Goal: Task Accomplishment & Management: Use online tool/utility

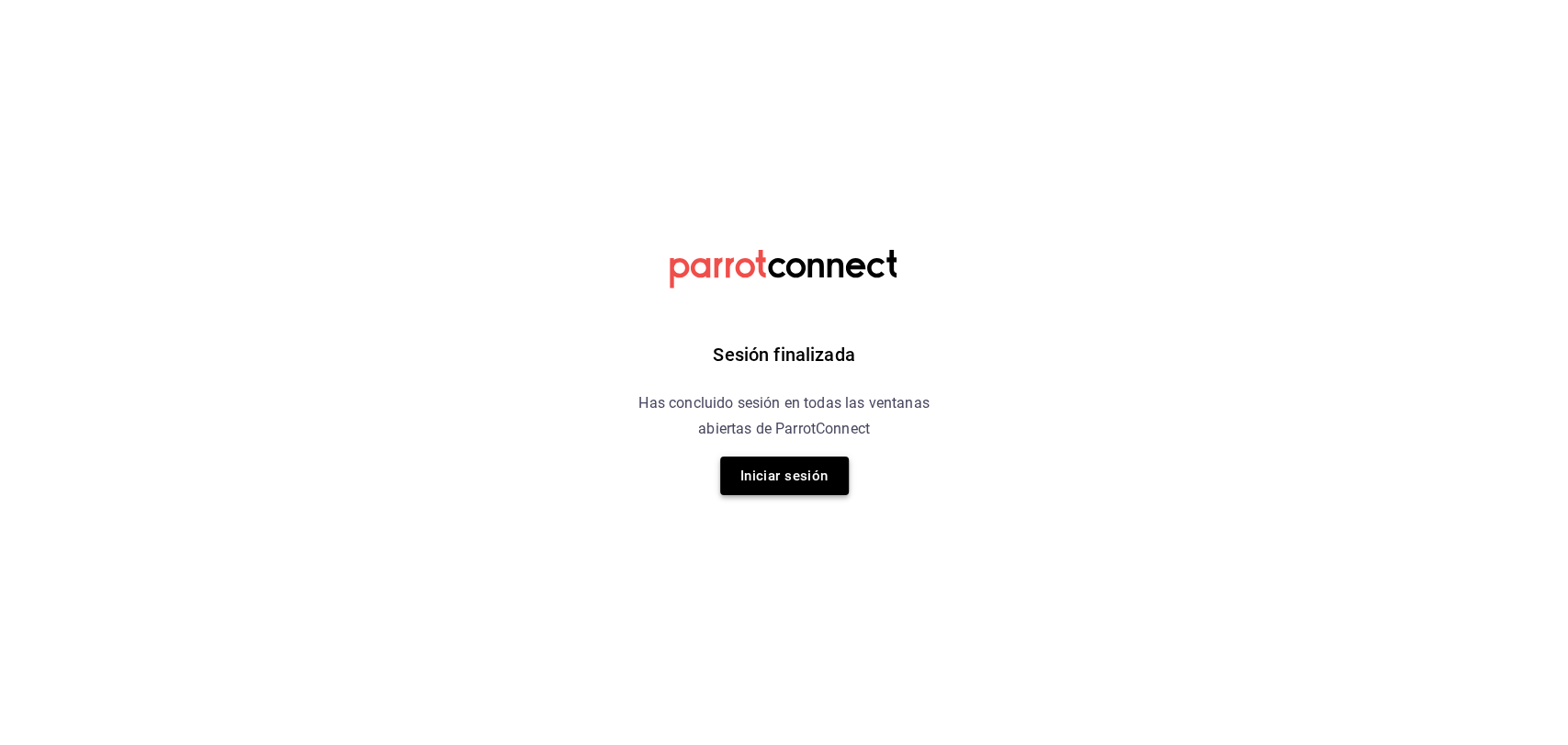
click at [823, 490] on button "Iniciar sesión" at bounding box center [784, 476] width 129 height 39
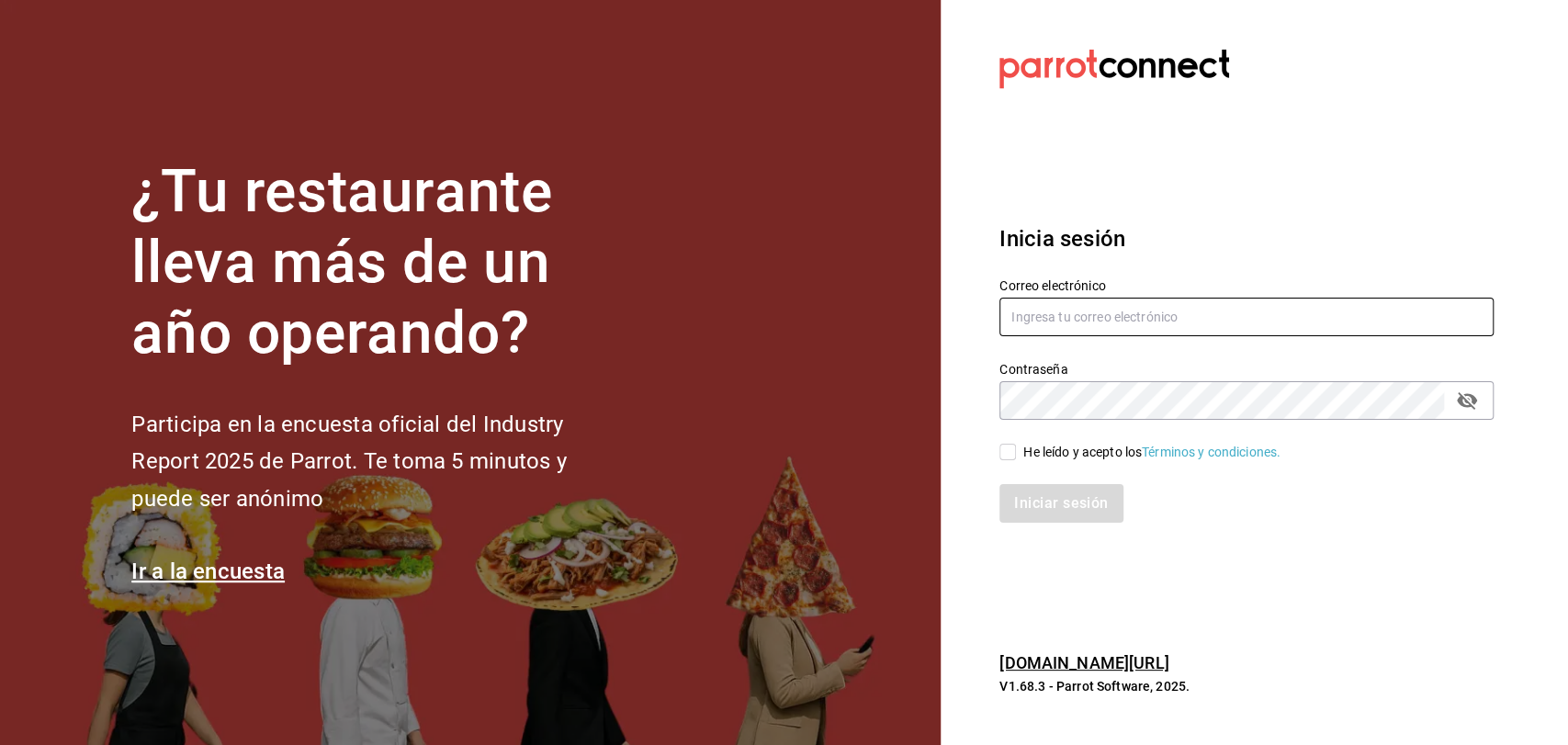
type input "admcuartoderosas@gmail.com"
click at [1007, 455] on input "He leído y acepto los Términos y condiciones." at bounding box center [1008, 452] width 17 height 17
checkbox input "true"
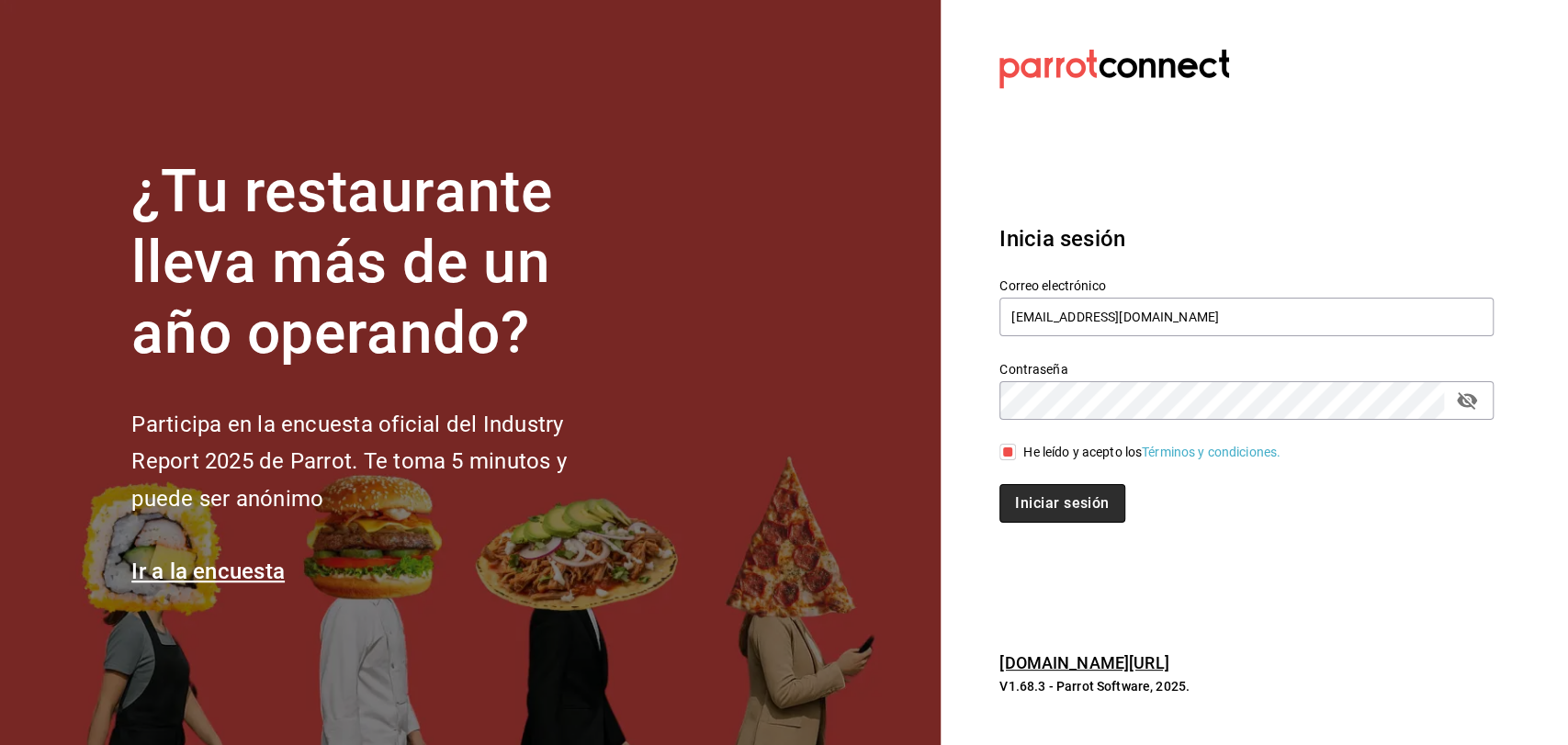
click at [1064, 502] on button "Iniciar sesión" at bounding box center [1061, 504] width 125 height 39
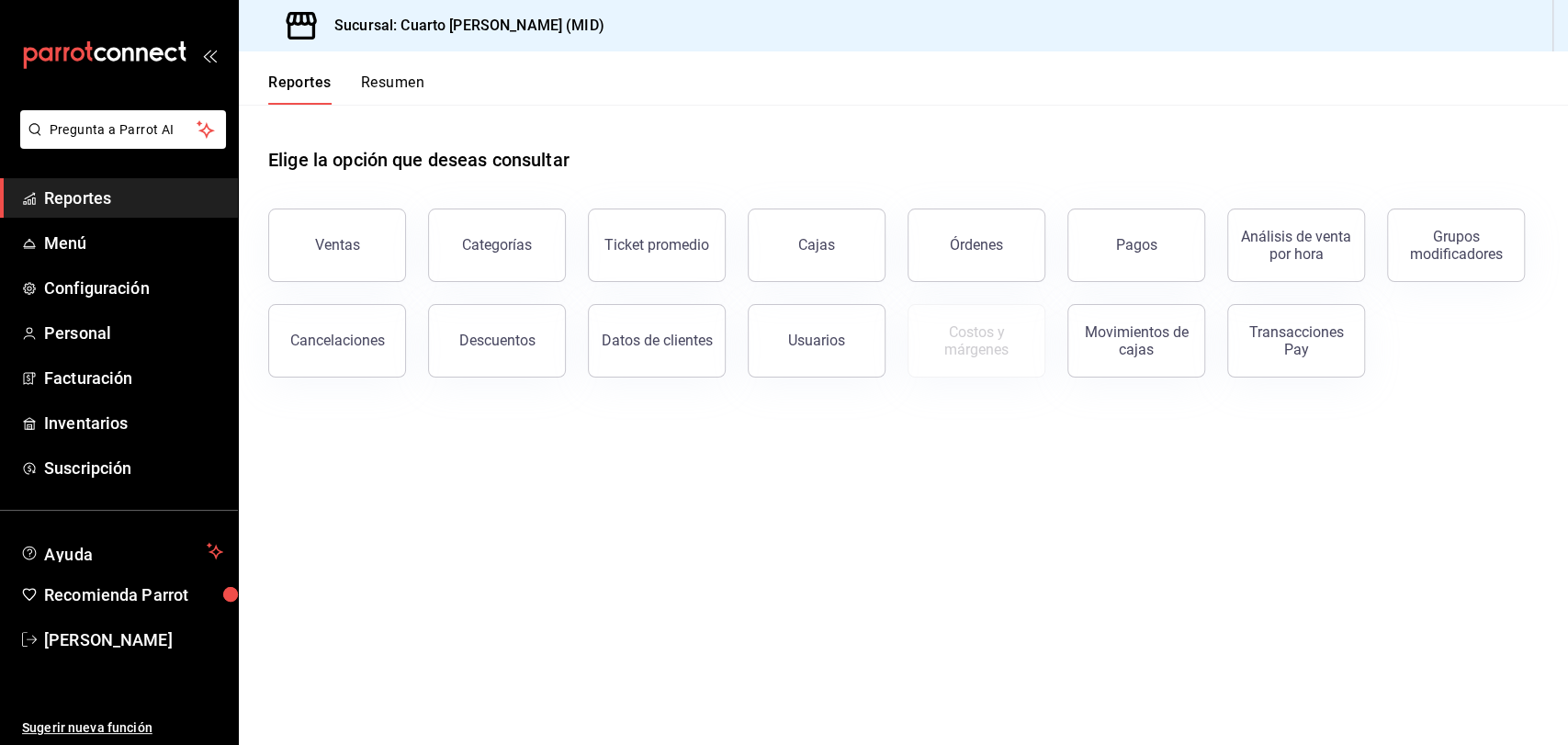
click at [1092, 385] on div "Elige la opción que deseas consultar Ventas Categorías Ticket promedio Cajas Ór…" at bounding box center [902, 255] width 1329 height 302
click at [1109, 372] on button "Movimientos de cajas" at bounding box center [1135, 340] width 138 height 73
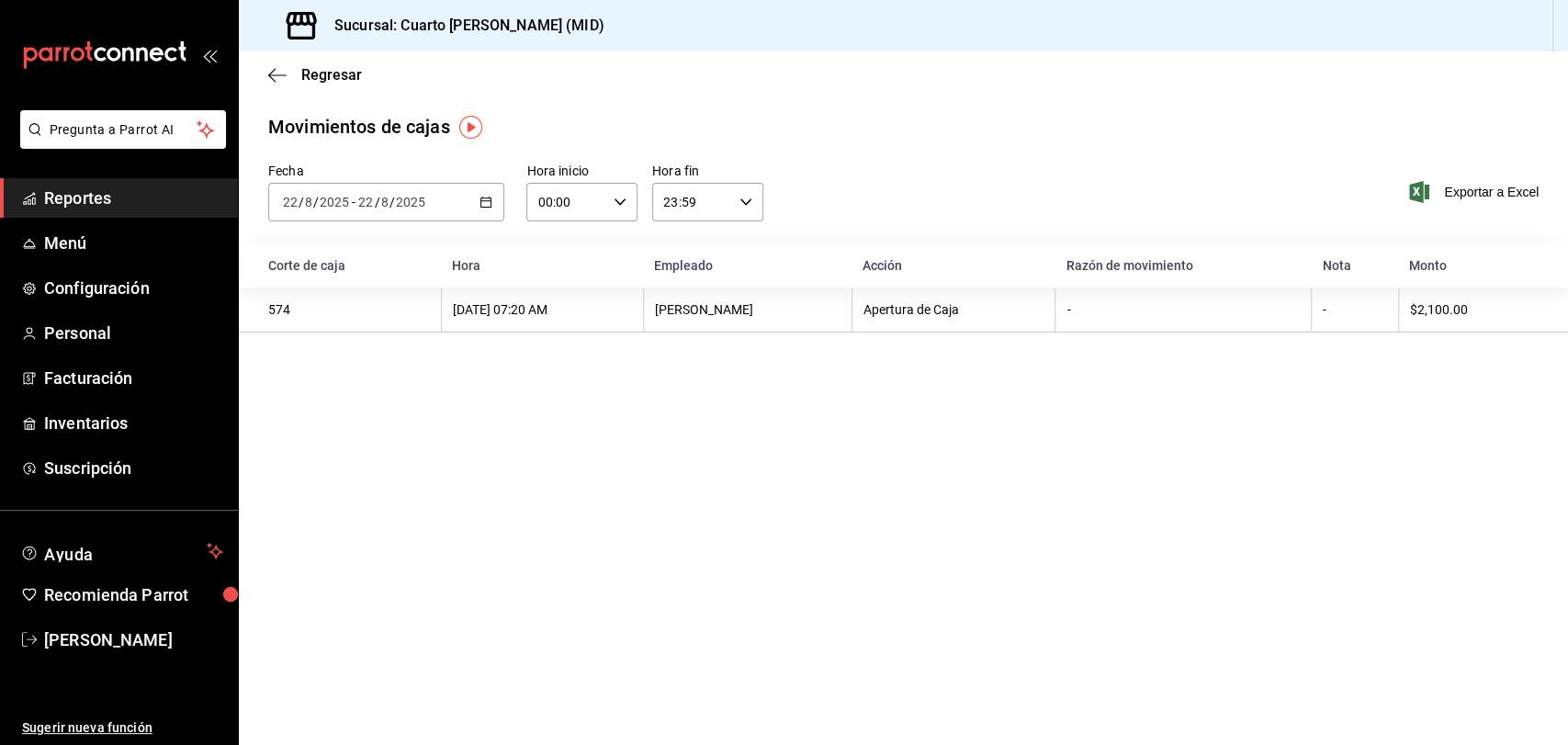
click at [476, 202] on div "[DATE] [DATE] - [DATE] [DATE]" at bounding box center [386, 202] width 236 height 39
click at [410, 281] on li "Ayer" at bounding box center [355, 299] width 172 height 42
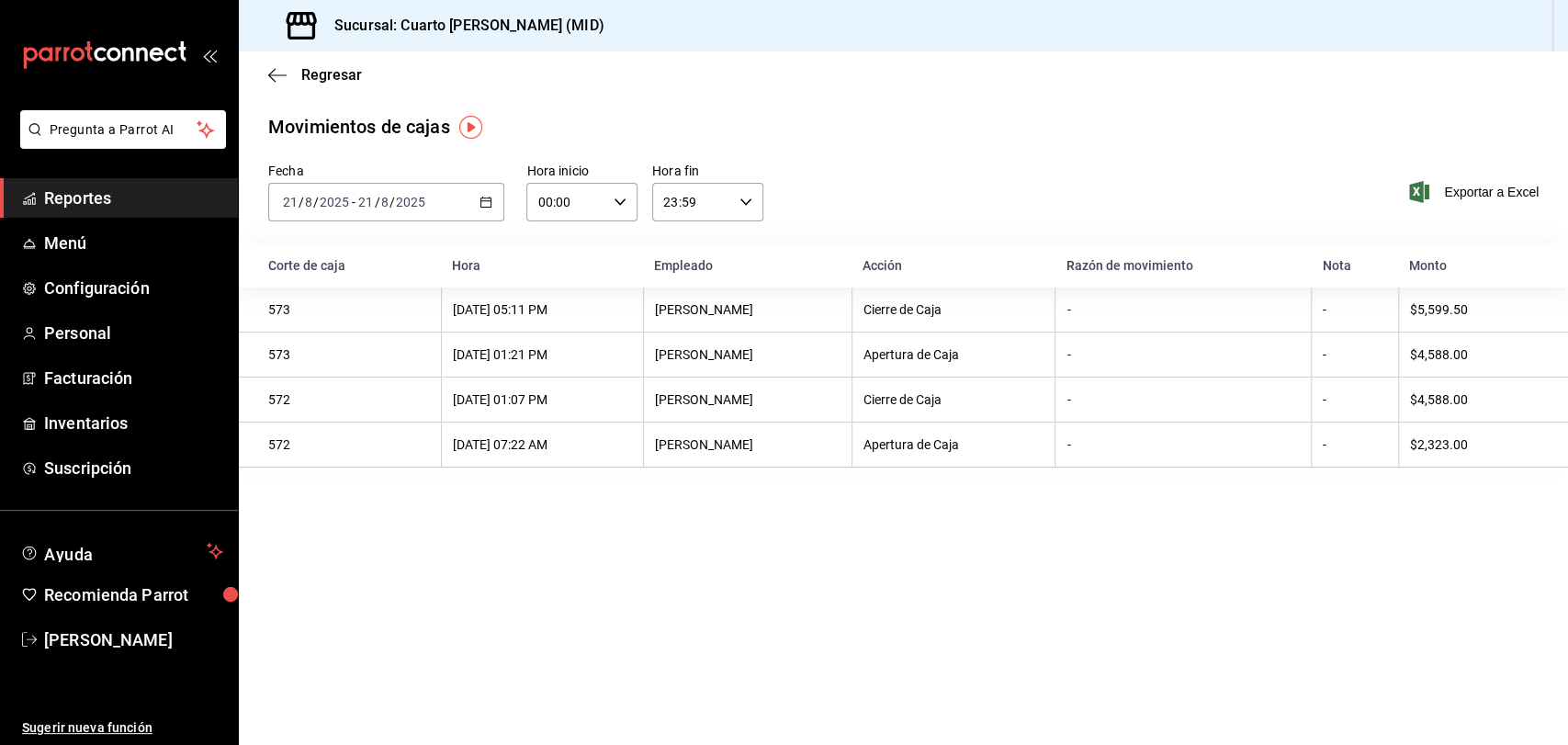
click at [484, 188] on div "[DATE] [DATE] - [DATE] [DATE]" at bounding box center [386, 202] width 236 height 39
click at [380, 261] on span "Hoy" at bounding box center [355, 257] width 142 height 19
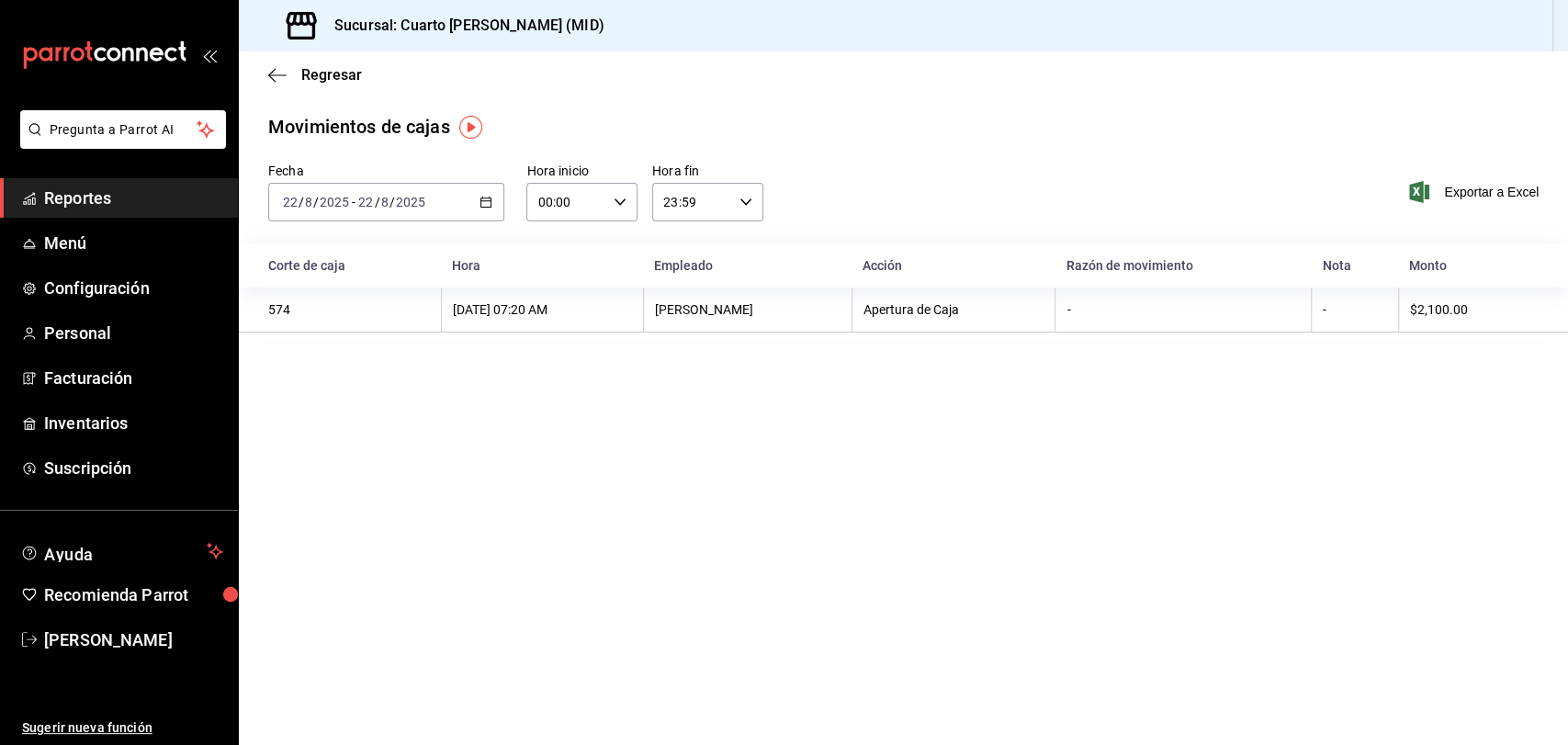
click at [257, 72] on div "Regresar" at bounding box center [902, 75] width 1329 height 47
click at [264, 72] on div "Regresar" at bounding box center [902, 75] width 1329 height 47
click at [304, 83] on div "Regresar" at bounding box center [902, 75] width 1329 height 47
click at [281, 79] on icon "button" at bounding box center [277, 76] width 18 height 17
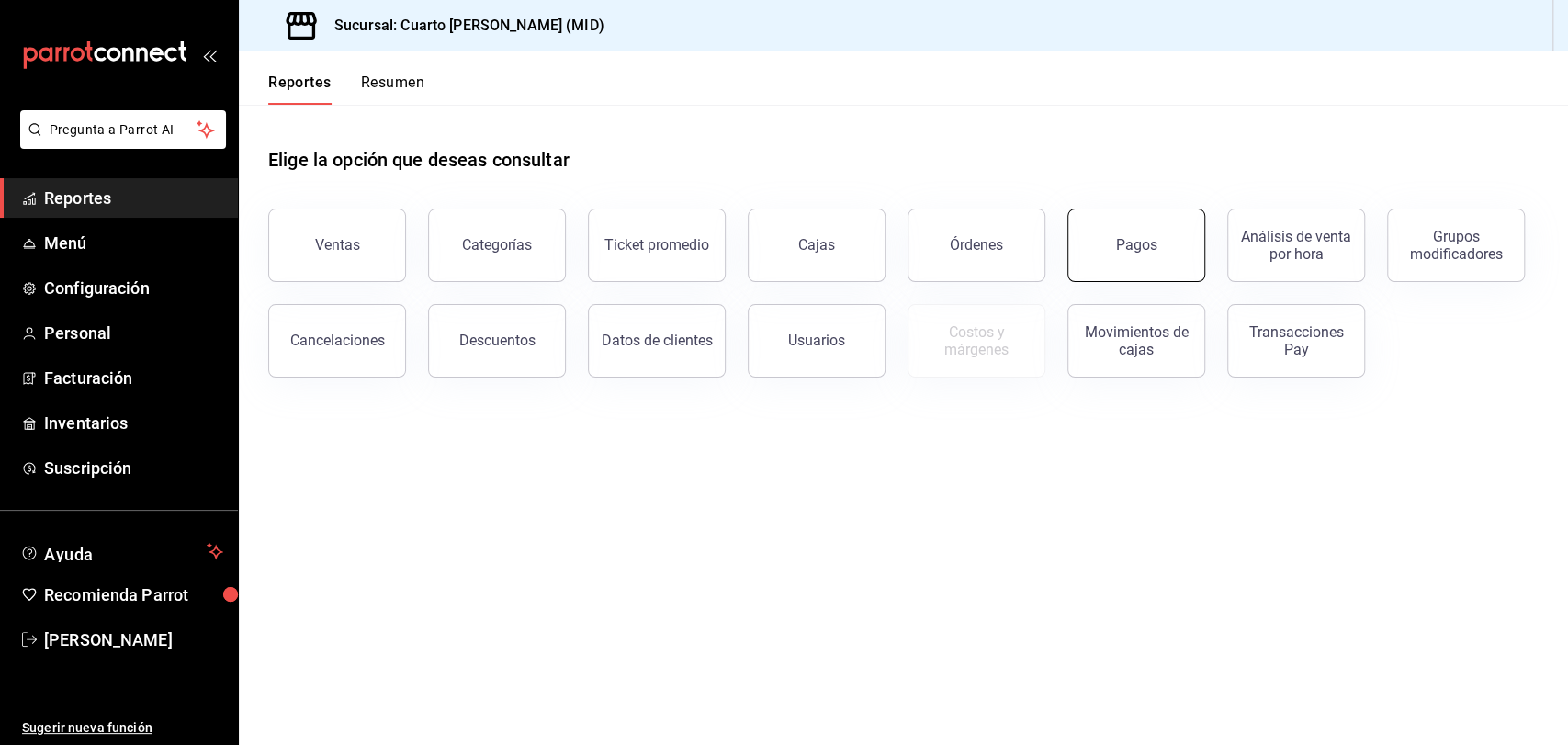
click at [1177, 233] on button "Pagos" at bounding box center [1135, 245] width 138 height 73
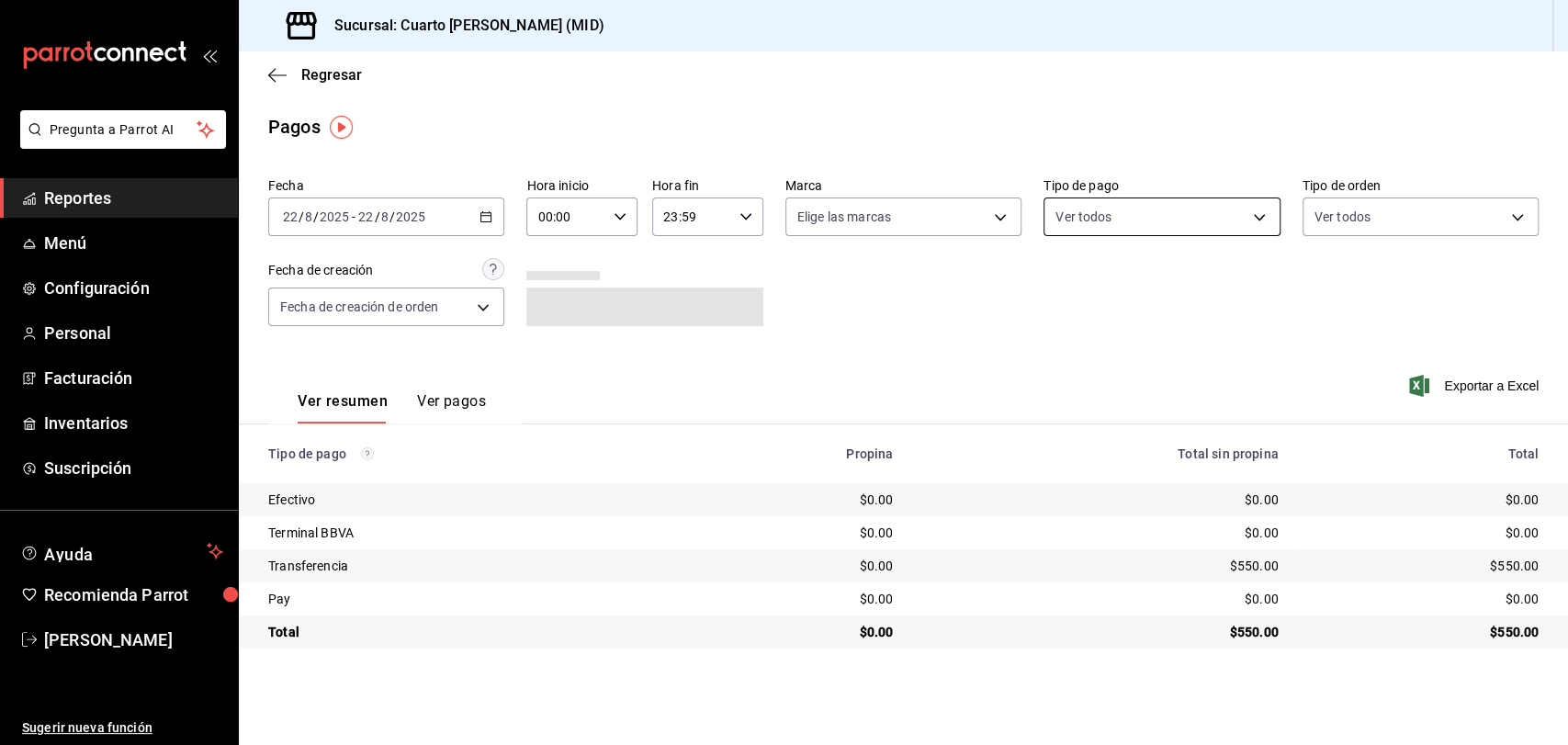
click at [1160, 226] on body "Pregunta a Parrot AI Reportes Menú Configuración Personal Facturación Inventari…" at bounding box center [784, 372] width 1568 height 745
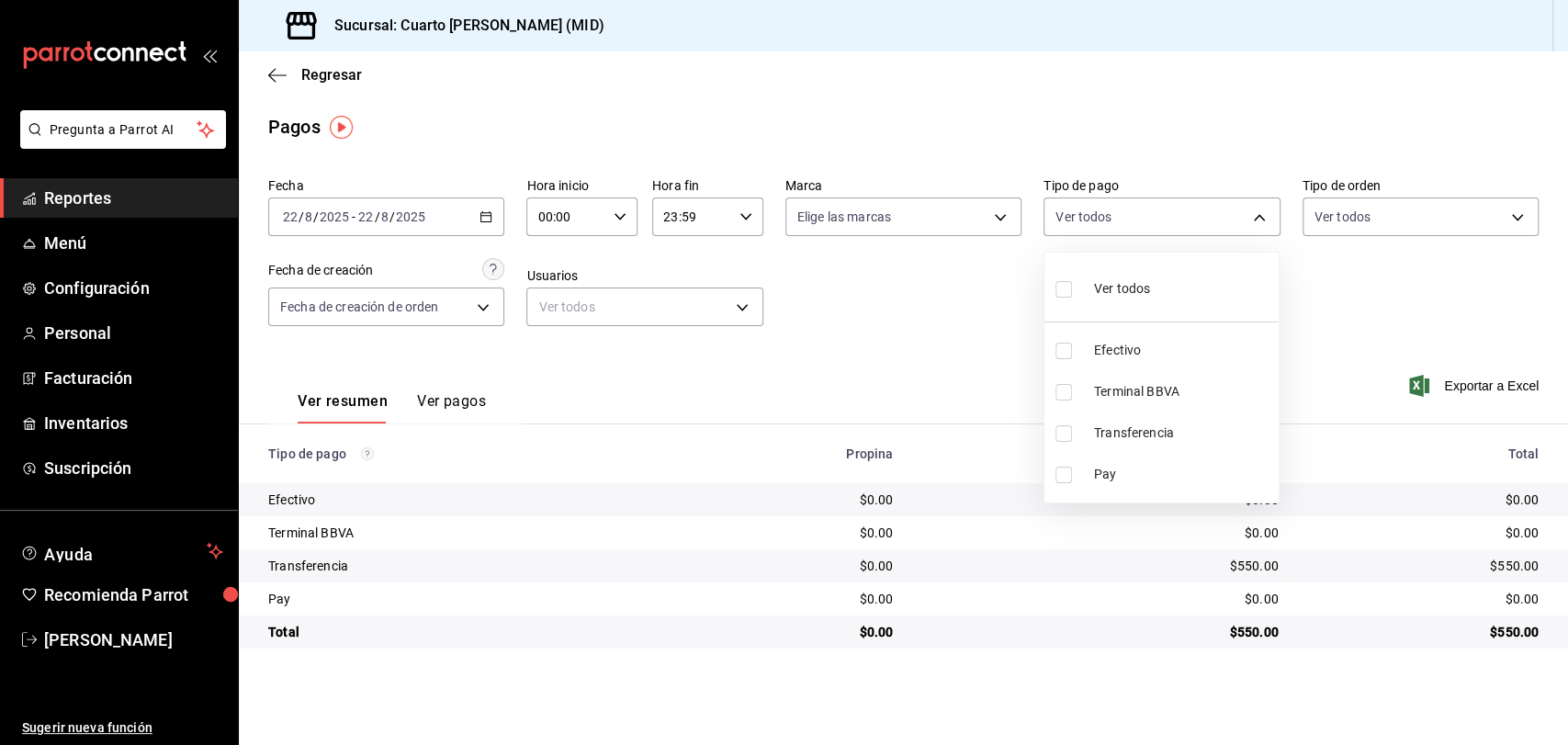
click at [454, 210] on div at bounding box center [784, 372] width 1568 height 745
click at [454, 210] on div "[DATE] [DATE] - [DATE] [DATE]" at bounding box center [386, 217] width 236 height 39
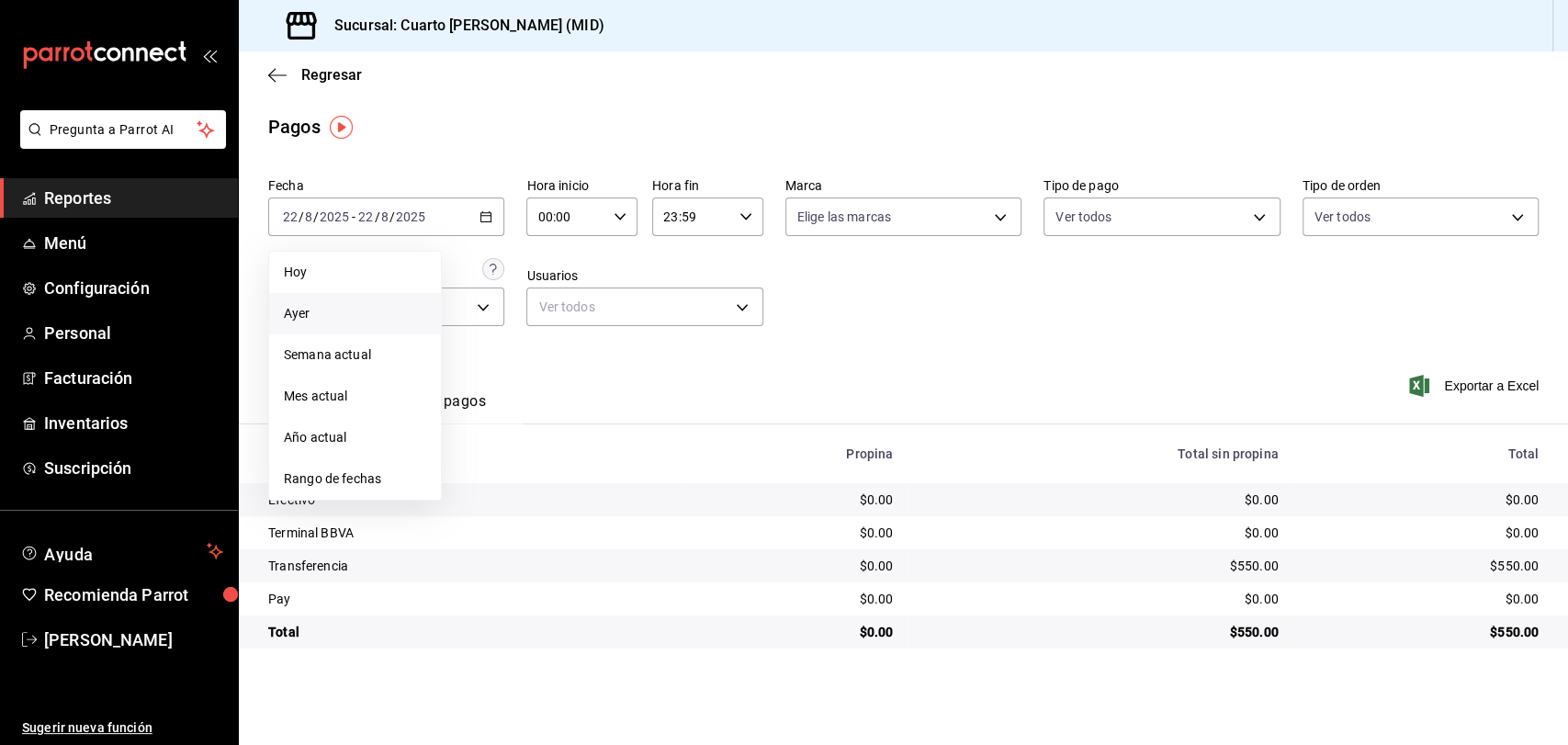
click at [337, 306] on span "Ayer" at bounding box center [355, 313] width 142 height 19
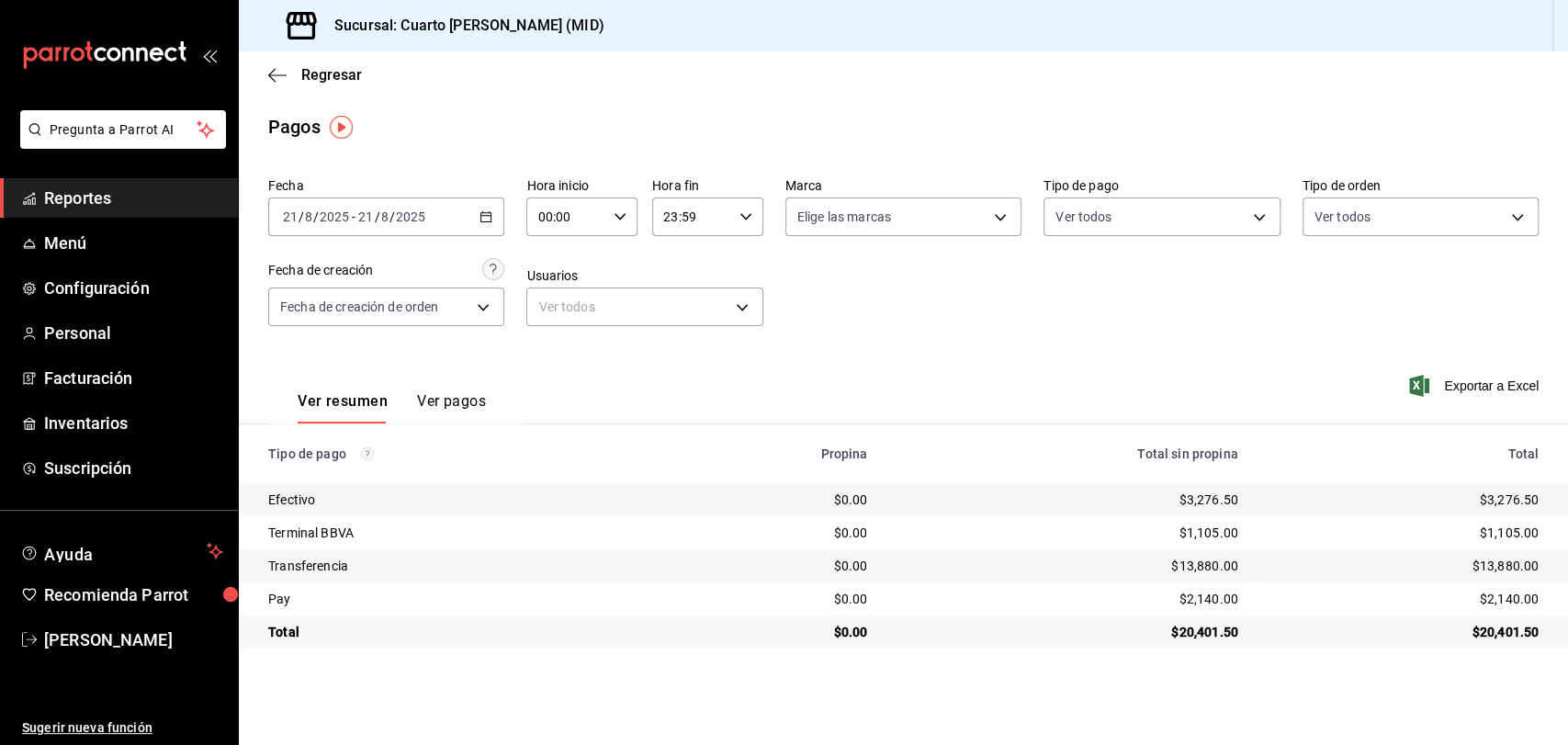
click at [1229, 181] on label "Tipo de pago" at bounding box center [1160, 186] width 236 height 13
click at [1227, 223] on body "Pregunta a Parrot AI Reportes Menú Configuración Personal Facturación Inventari…" at bounding box center [784, 372] width 1568 height 745
click at [1155, 284] on li "Ver todos" at bounding box center [1160, 287] width 234 height 55
type input "087219cd-0e7e-4a58-a399-b3185a1a2963,61a8738b-0bbb-4072-bd97-4c23dc53eaea,9dabe…"
checkbox input "true"
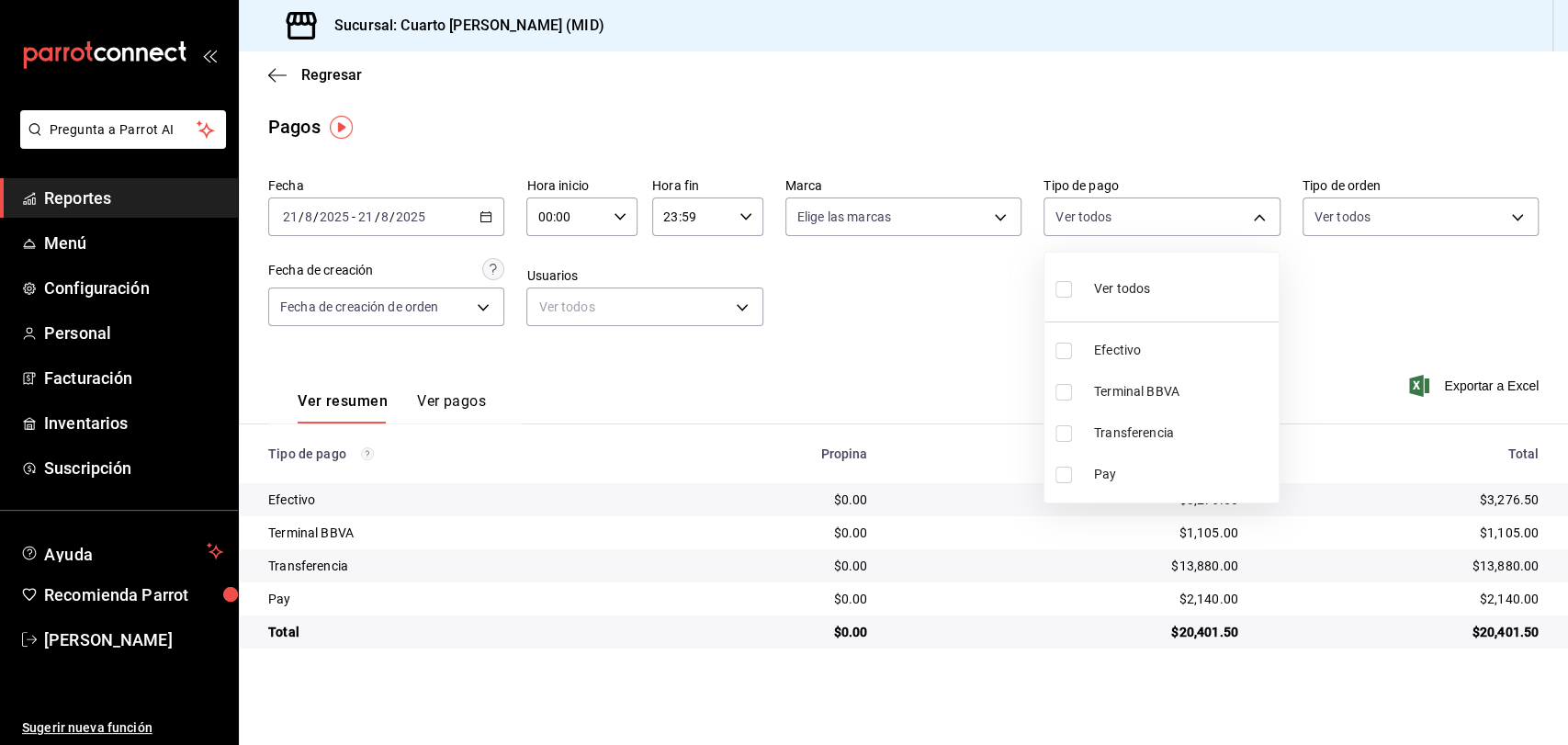
checkbox input "true"
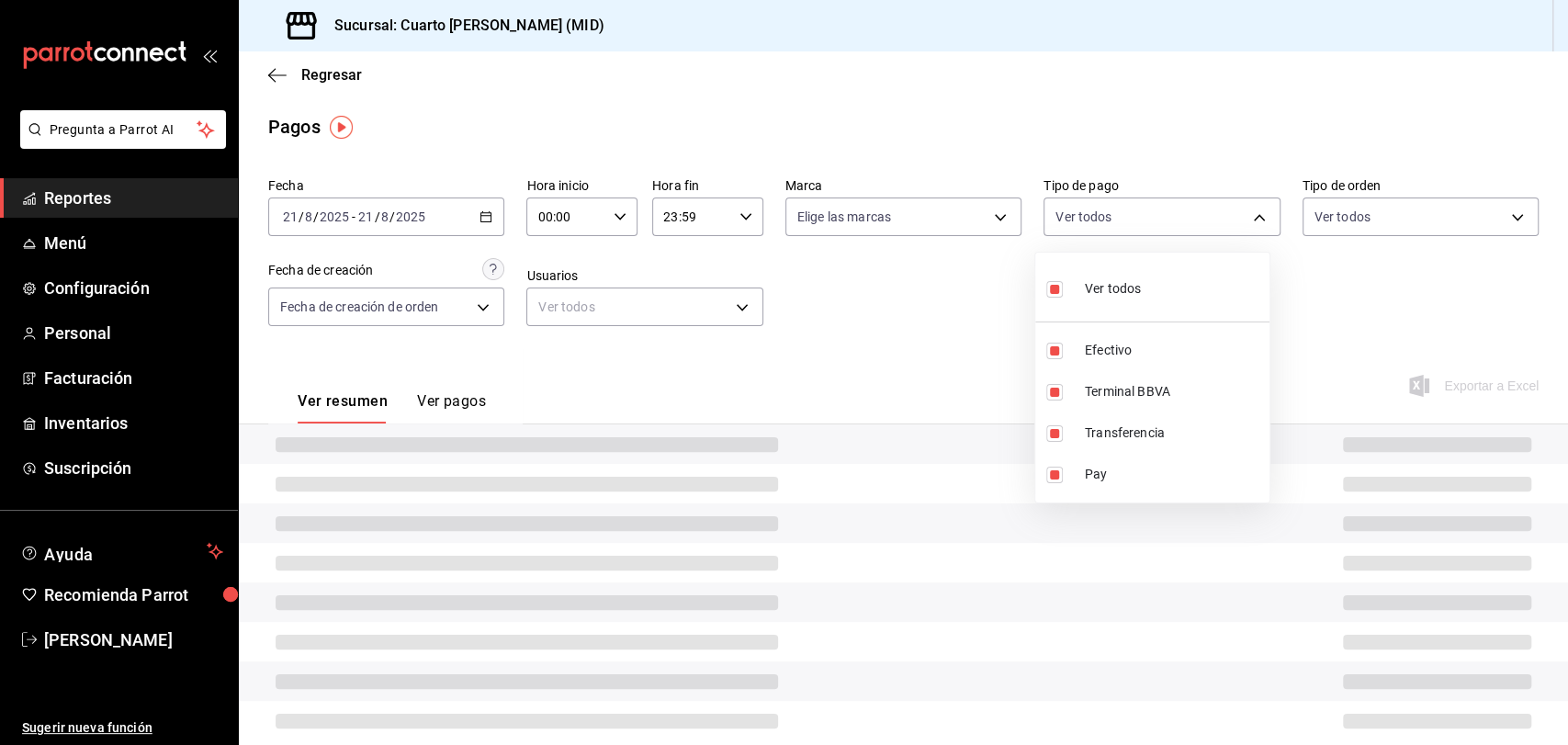
click at [907, 289] on div at bounding box center [784, 372] width 1568 height 745
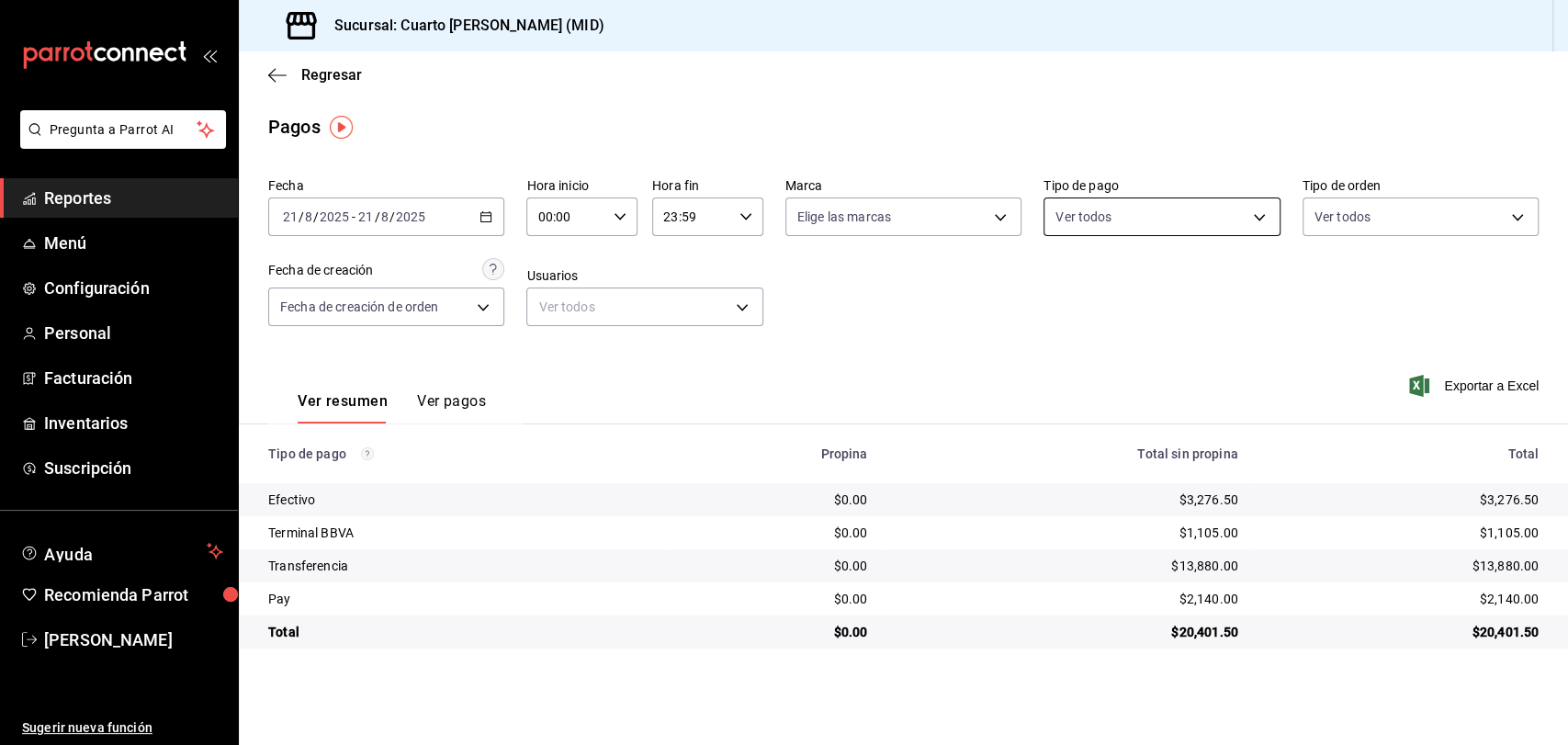
click at [1120, 214] on body "Pregunta a Parrot AI Reportes Menú Configuración Personal Facturación Inventari…" at bounding box center [784, 372] width 1568 height 745
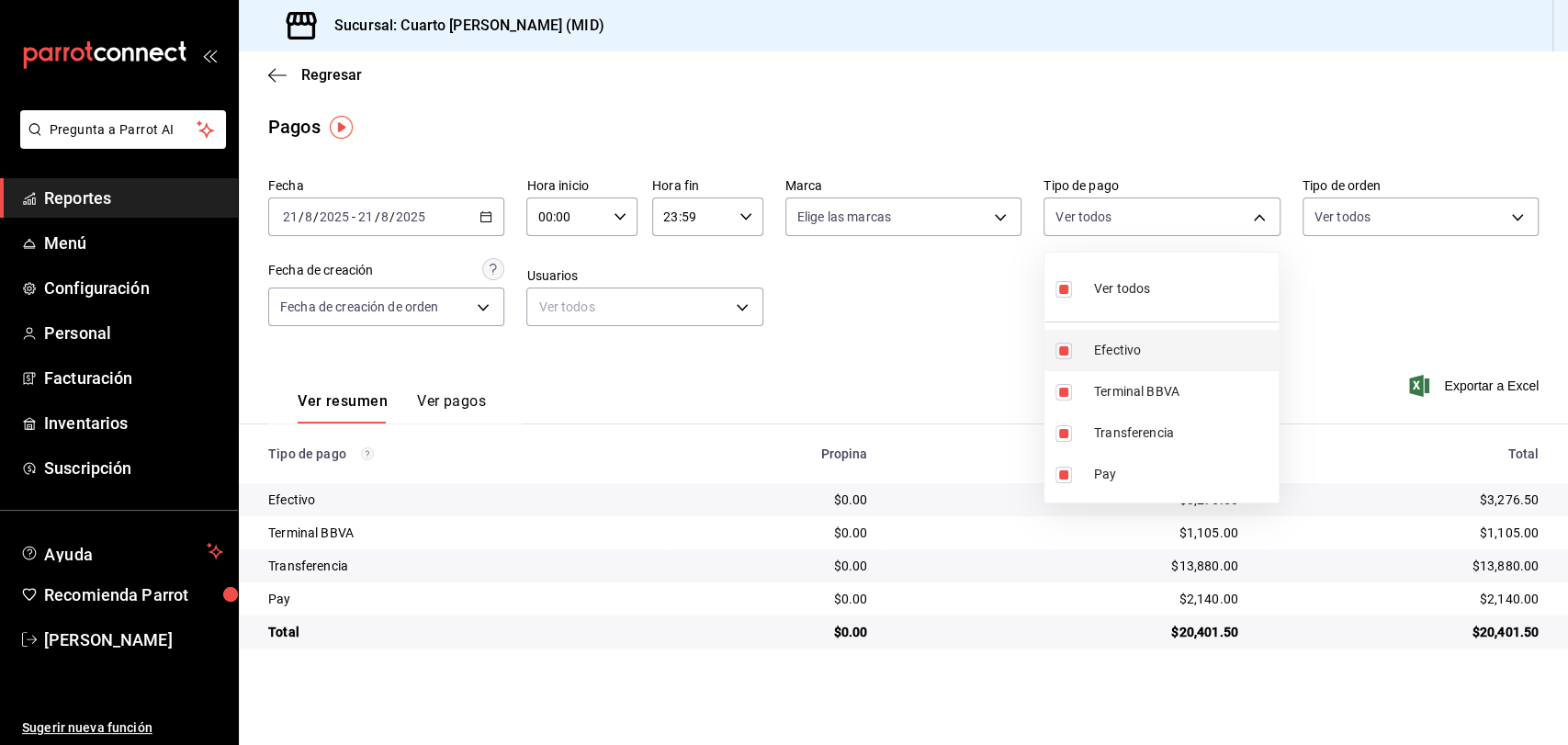
click at [1075, 357] on label at bounding box center [1067, 351] width 24 height 17
click at [1072, 357] on input "checkbox" at bounding box center [1063, 351] width 17 height 17
checkbox input "true"
type input "61a8738b-0bbb-4072-bd97-4c23dc53eaea,9dabe64b-508b-44c9-b7bc-1ee14ac177ef,1ecb7…"
checkbox input "true"
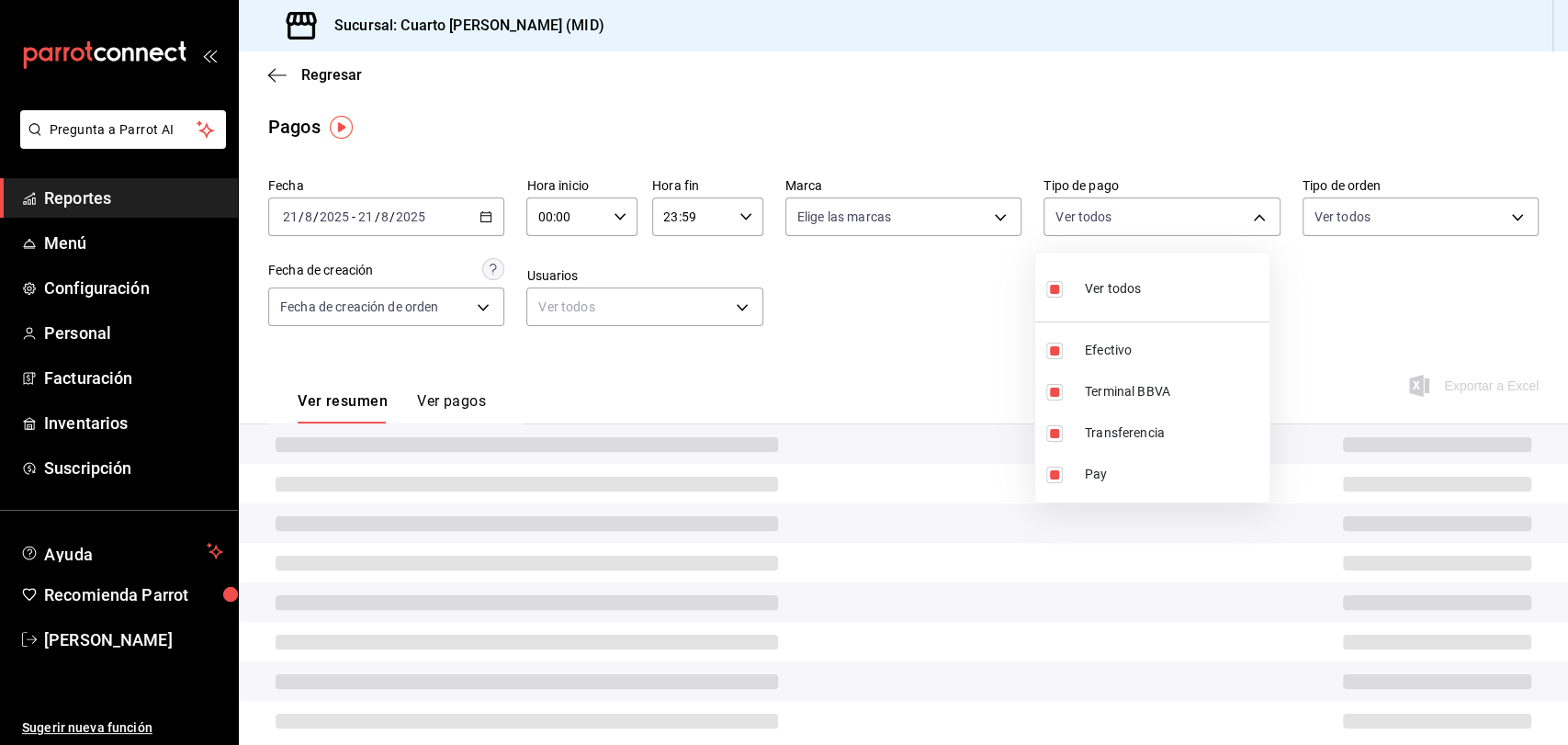
click at [989, 343] on div at bounding box center [784, 372] width 1568 height 745
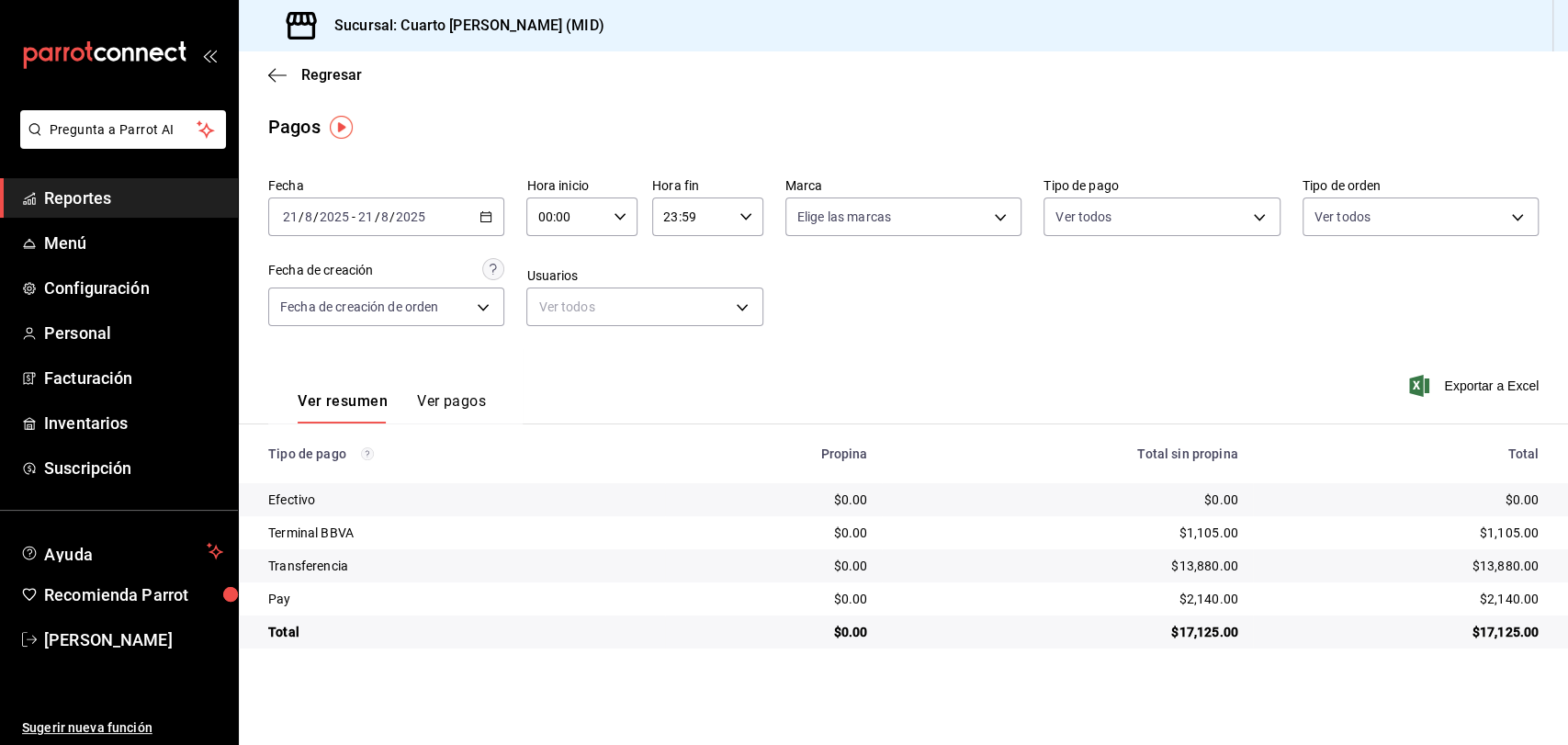
click at [117, 186] on span "Reportes" at bounding box center [134, 198] width 179 height 25
